Goal: Browse casually

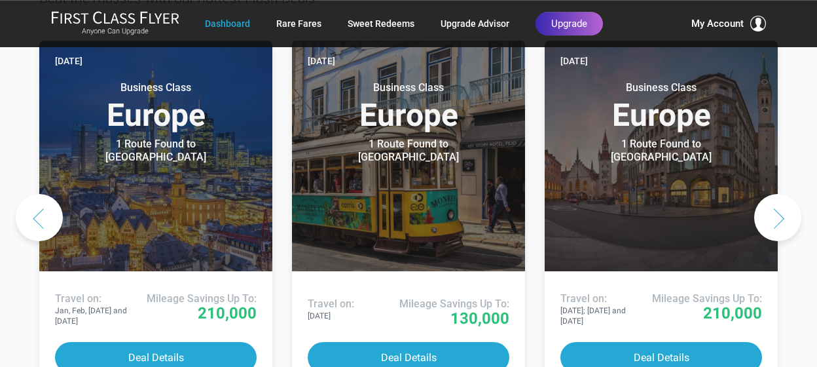
scroll to position [749, 0]
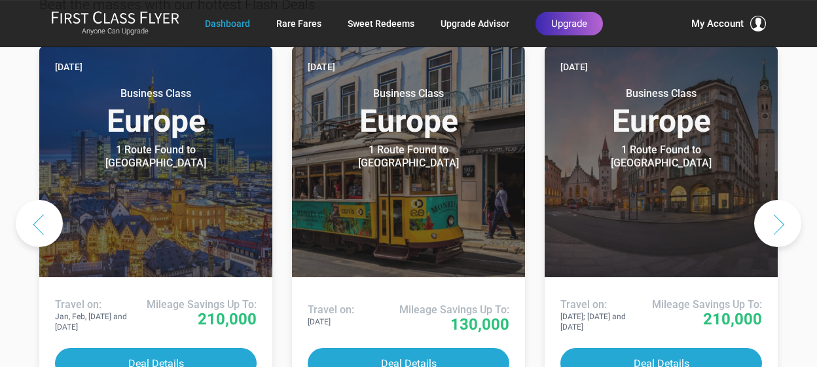
click at [780, 200] on button "Next slide" at bounding box center [777, 223] width 47 height 47
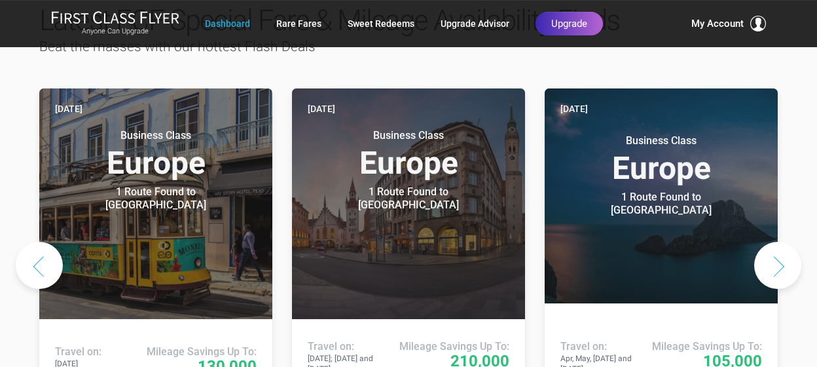
scroll to position [703, 0]
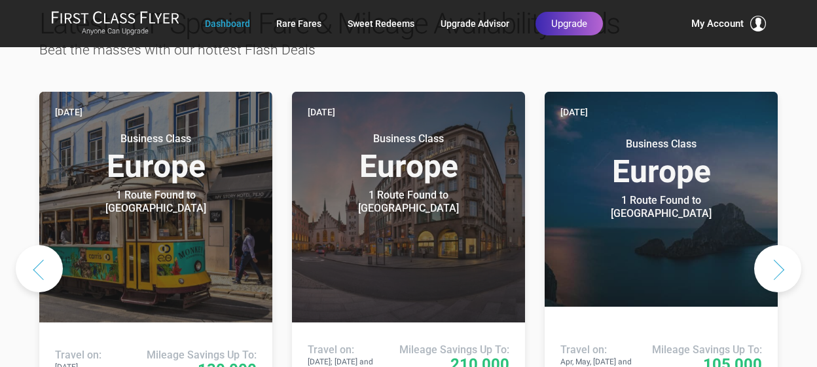
click at [782, 245] on button "Next slide" at bounding box center [777, 268] width 47 height 47
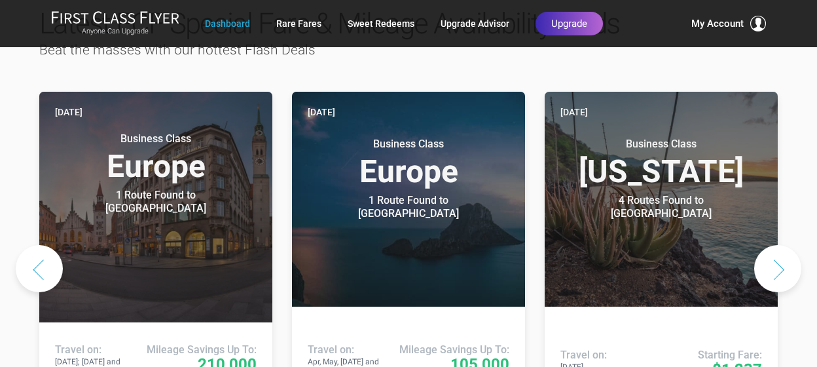
click at [782, 245] on button "Next slide" at bounding box center [777, 268] width 47 height 47
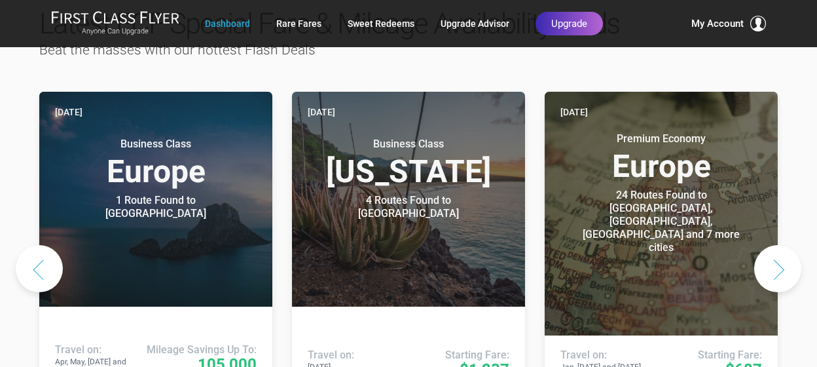
click at [782, 245] on button "Next slide" at bounding box center [777, 268] width 47 height 47
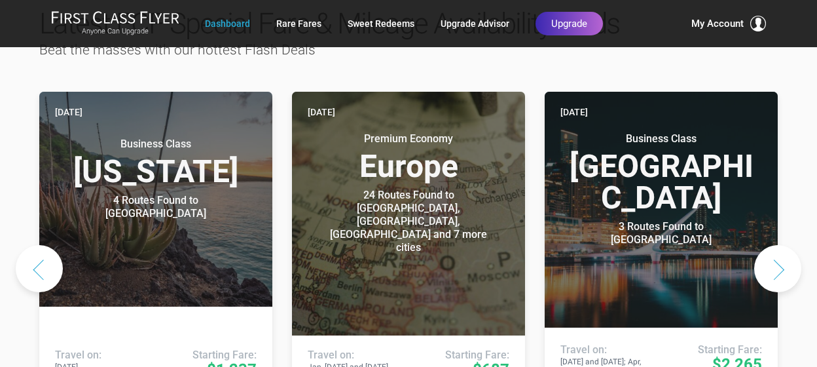
click at [782, 245] on button "Next slide" at bounding box center [777, 268] width 47 height 47
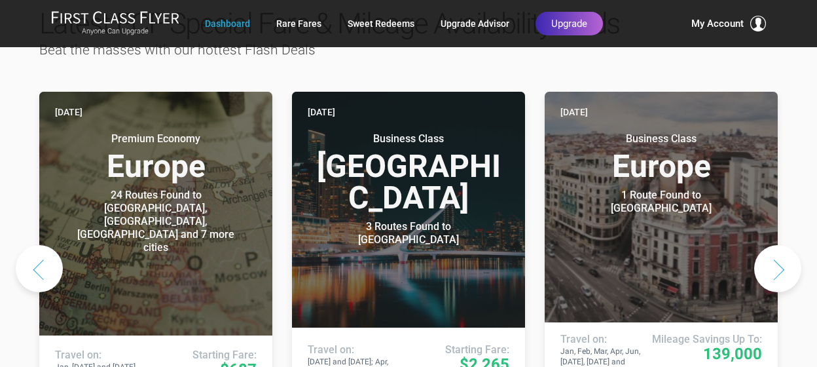
click at [782, 245] on button "Next slide" at bounding box center [777, 268] width 47 height 47
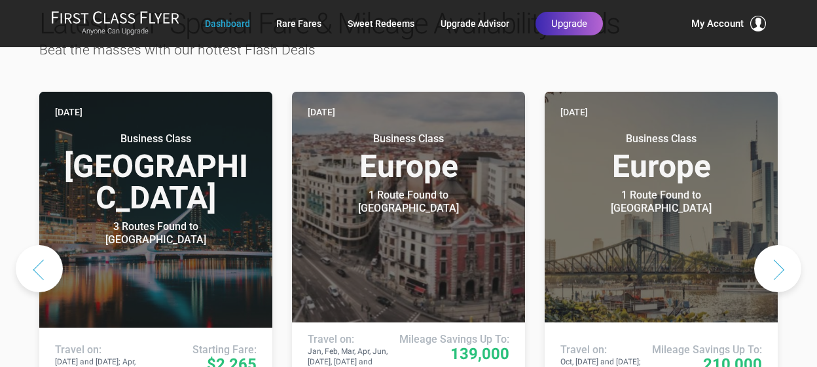
click at [782, 245] on button "Next slide" at bounding box center [777, 268] width 47 height 47
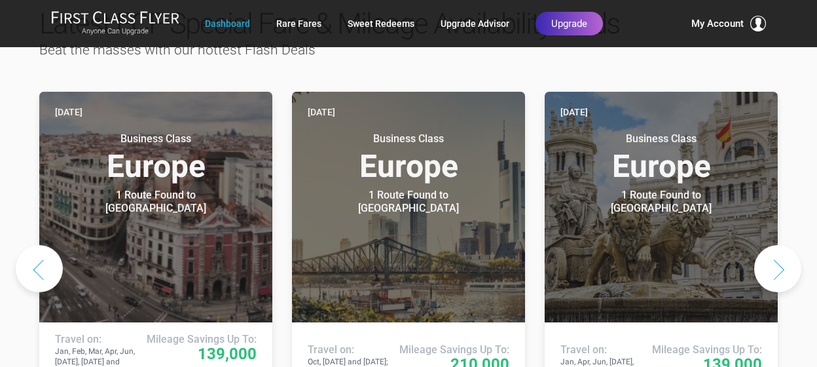
click at [782, 245] on button "Next slide" at bounding box center [777, 268] width 47 height 47
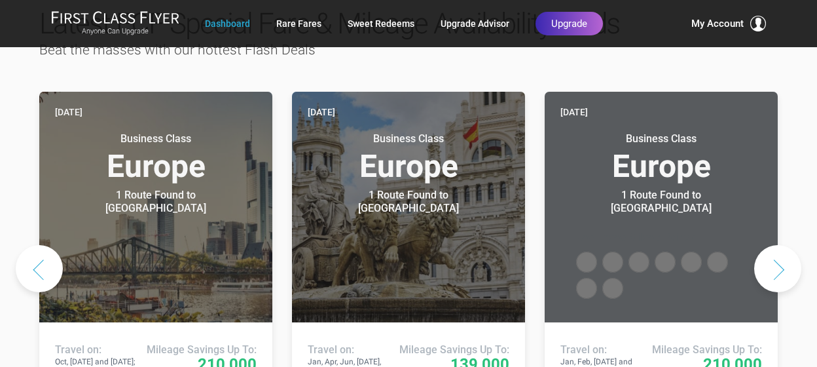
click at [782, 245] on button "Next slide" at bounding box center [777, 268] width 47 height 47
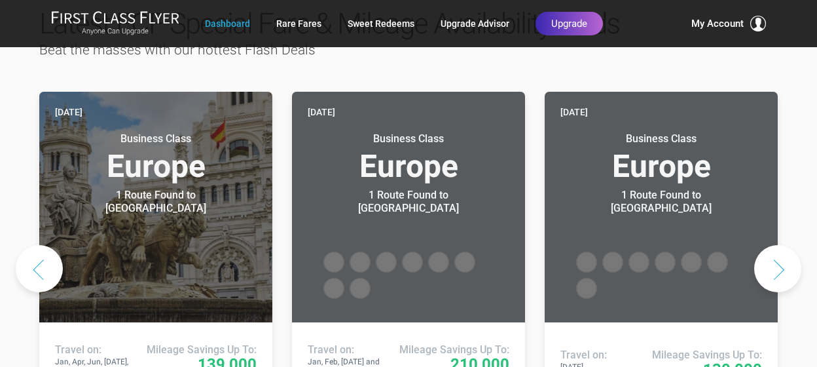
click at [782, 245] on button "Next slide" at bounding box center [777, 268] width 47 height 47
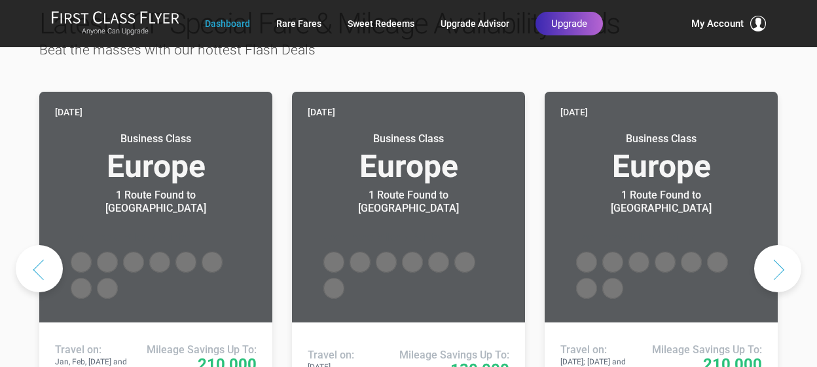
click at [782, 245] on button "Next slide" at bounding box center [777, 268] width 47 height 47
